Goal: Task Accomplishment & Management: Use online tool/utility

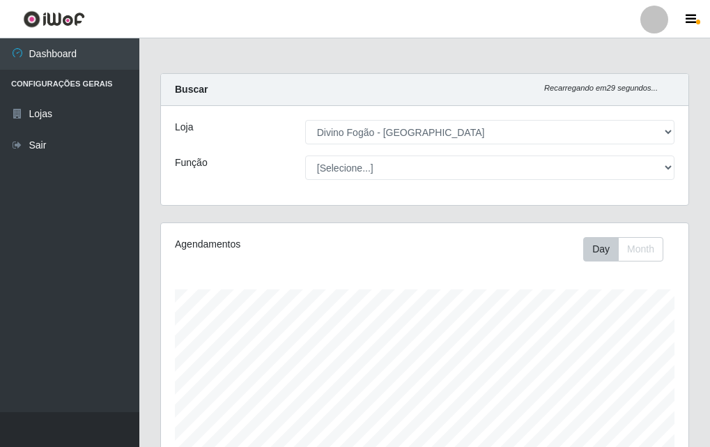
select select "499"
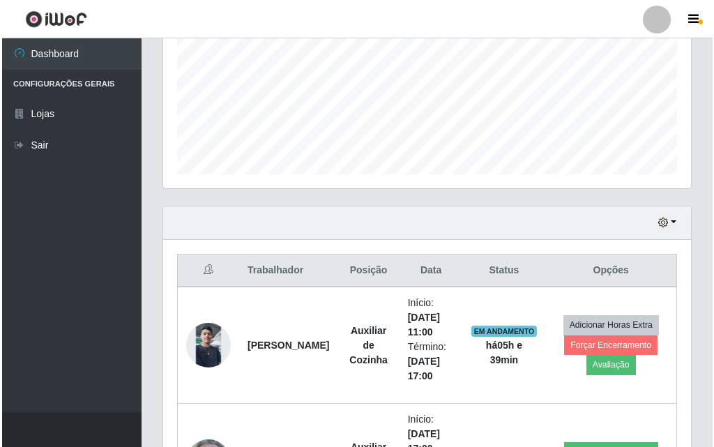
scroll to position [394, 0]
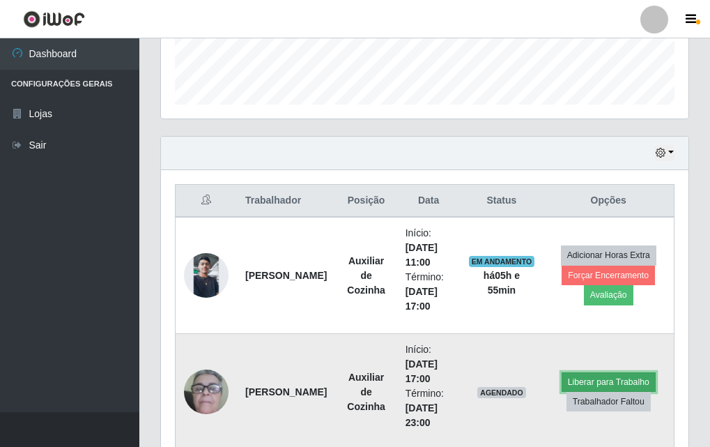
click at [632, 374] on button "Liberar para Trabalho" at bounding box center [609, 382] width 94 height 20
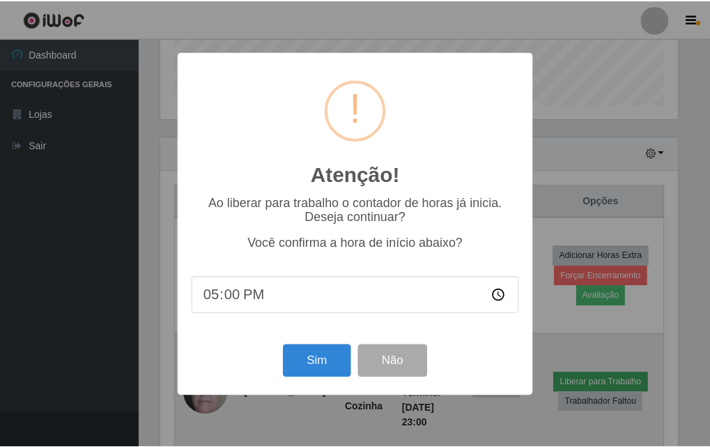
scroll to position [289, 521]
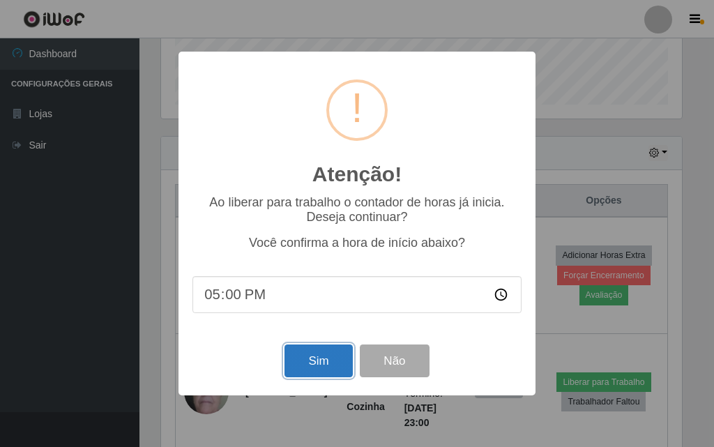
click at [317, 374] on button "Sim" at bounding box center [318, 360] width 68 height 33
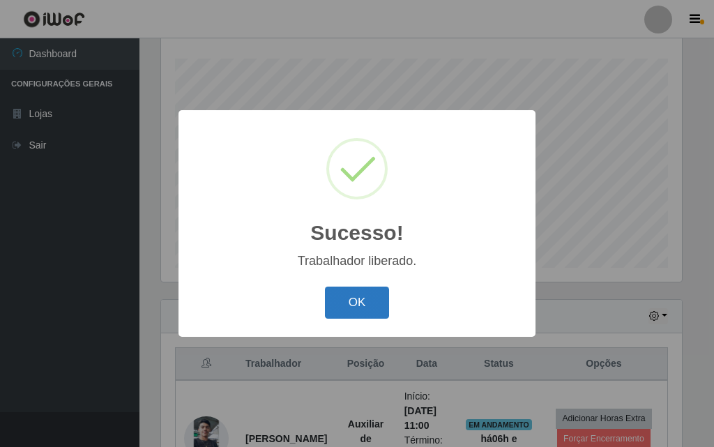
click at [340, 301] on button "OK" at bounding box center [357, 303] width 65 height 33
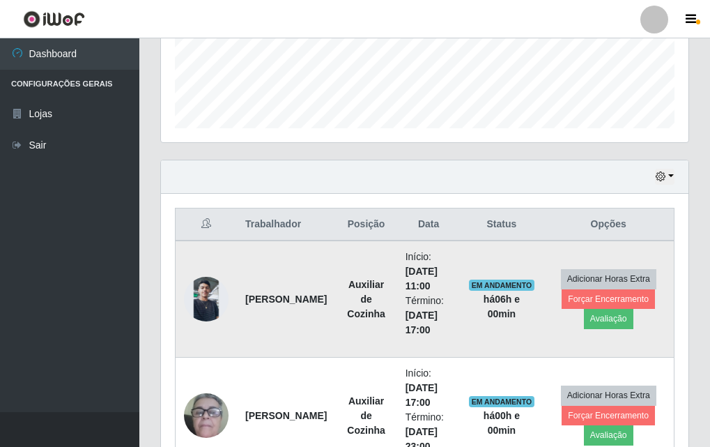
scroll to position [440, 0]
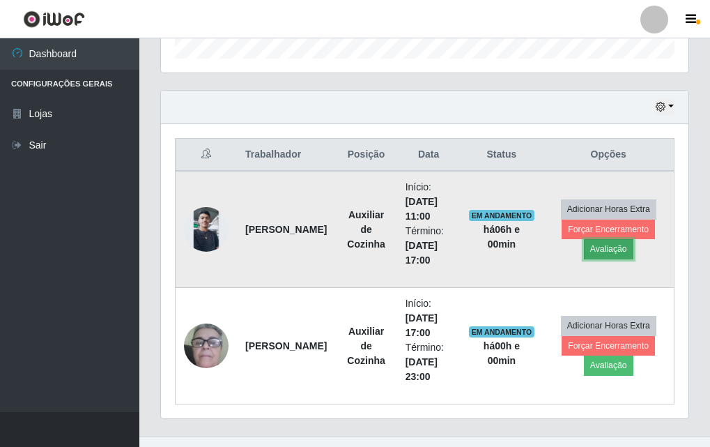
click at [604, 246] on button "Avaliação" at bounding box center [609, 249] width 50 height 20
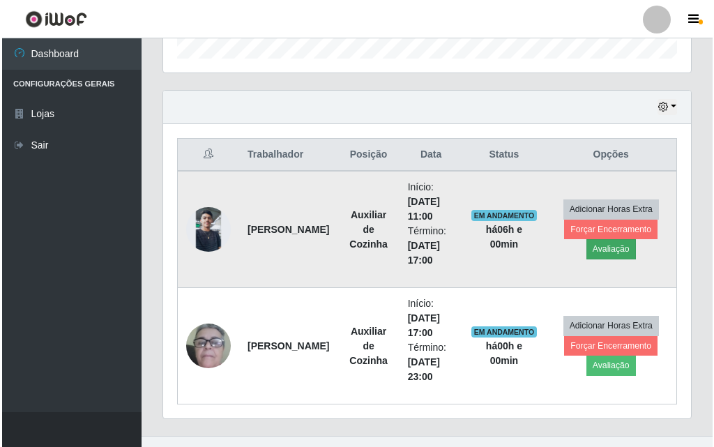
scroll to position [289, 521]
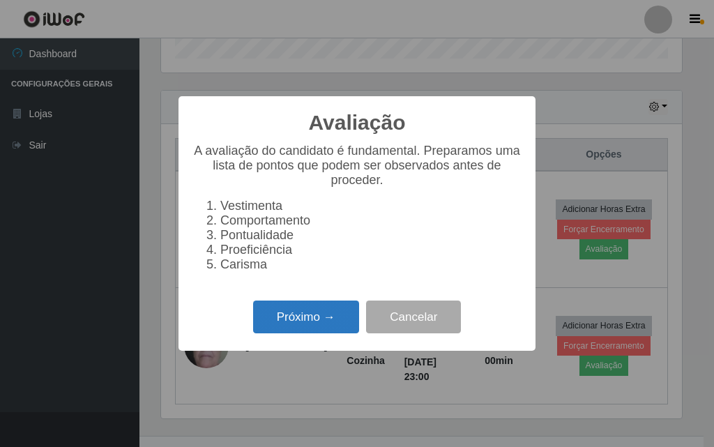
click at [350, 327] on button "Próximo →" at bounding box center [306, 316] width 106 height 33
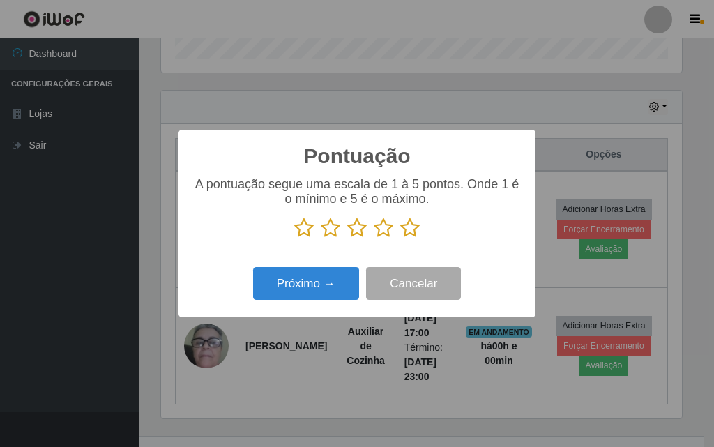
click at [416, 232] on icon at bounding box center [410, 228] width 20 height 21
click at [400, 238] on input "radio" at bounding box center [400, 238] width 0 height 0
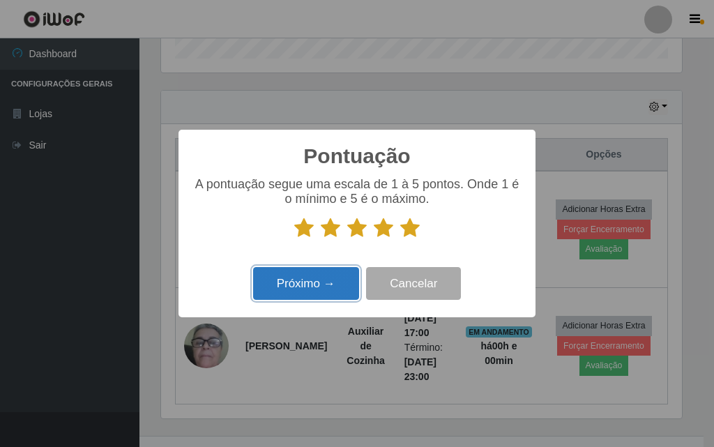
click at [328, 284] on button "Próximo →" at bounding box center [306, 283] width 106 height 33
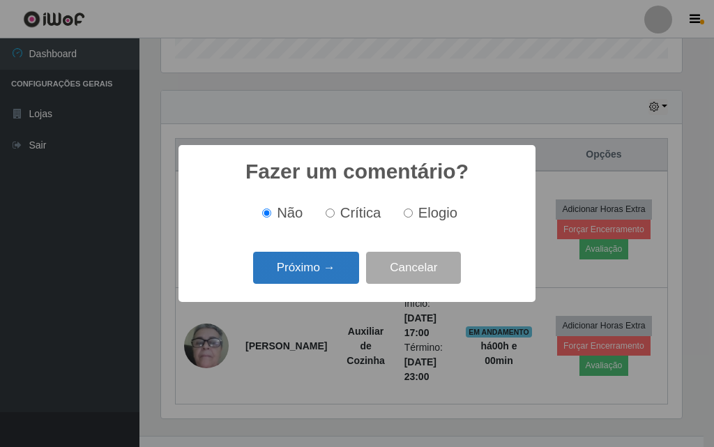
click at [333, 261] on button "Próximo →" at bounding box center [306, 268] width 106 height 33
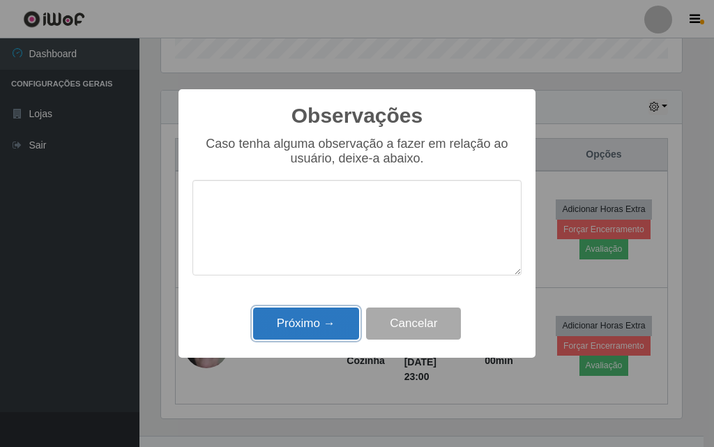
click at [331, 335] on button "Próximo →" at bounding box center [306, 323] width 106 height 33
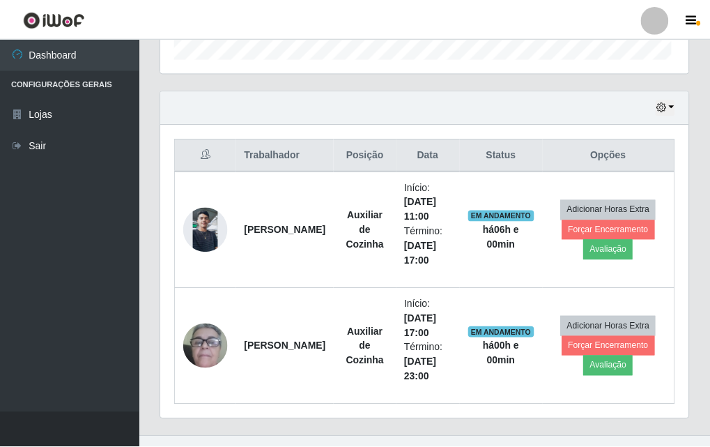
scroll to position [289, 528]
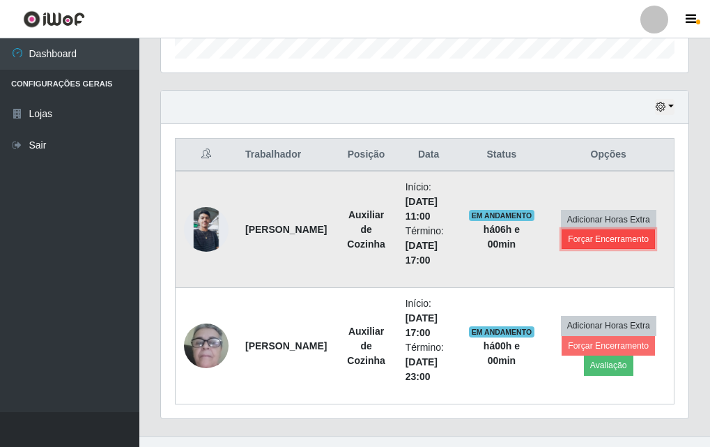
click at [595, 242] on button "Forçar Encerramento" at bounding box center [608, 239] width 93 height 20
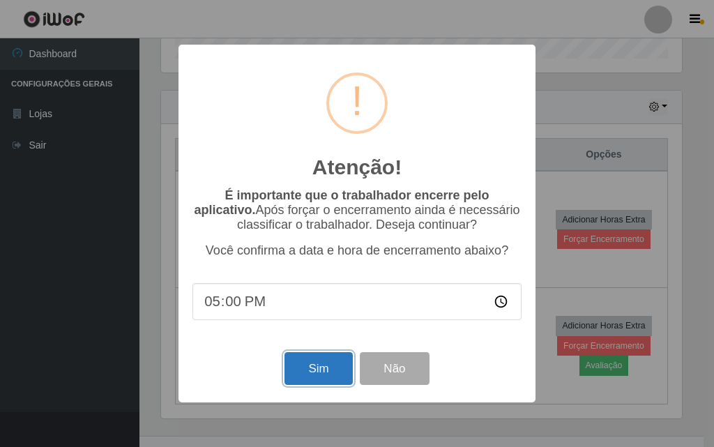
click at [323, 376] on button "Sim" at bounding box center [318, 368] width 68 height 33
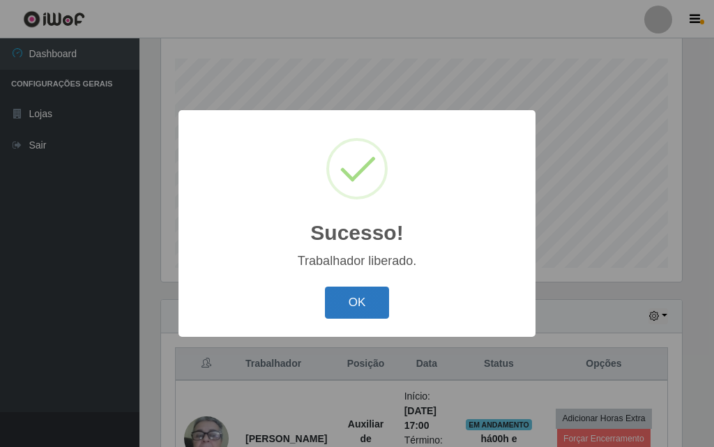
click at [371, 305] on button "OK" at bounding box center [357, 303] width 65 height 33
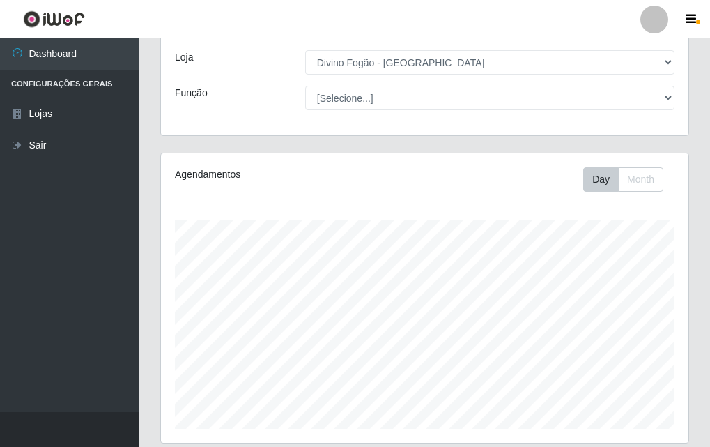
scroll to position [0, 0]
